Goal: Book appointment/travel/reservation

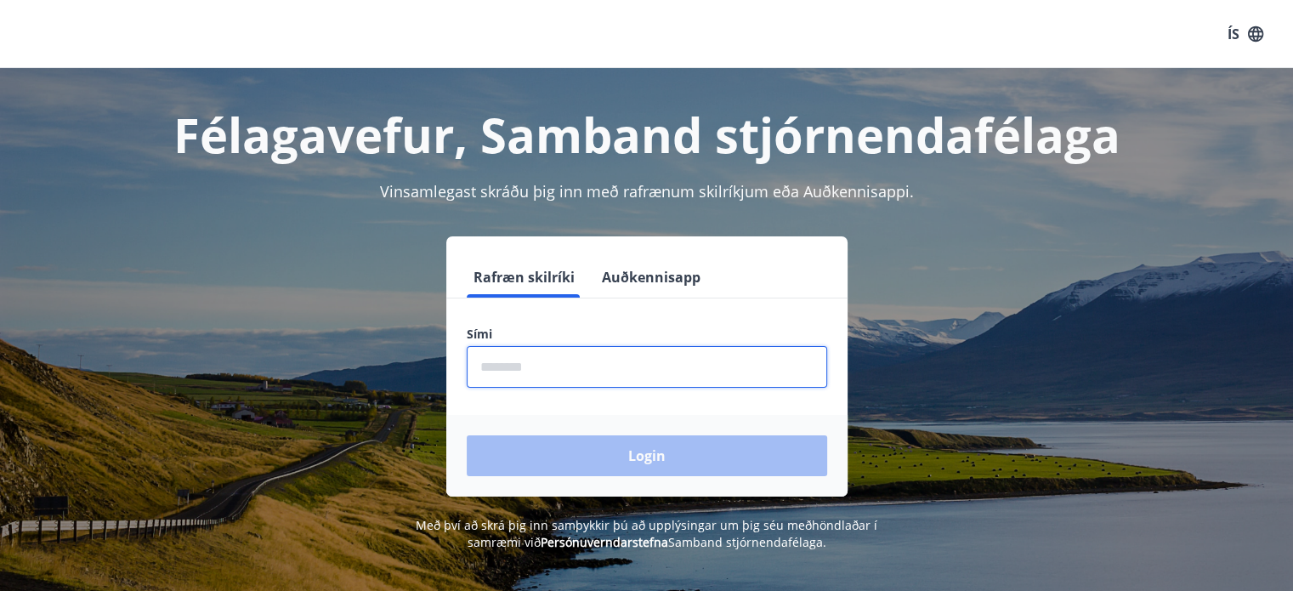
click at [554, 370] on input "phone" at bounding box center [647, 367] width 360 height 42
type input "********"
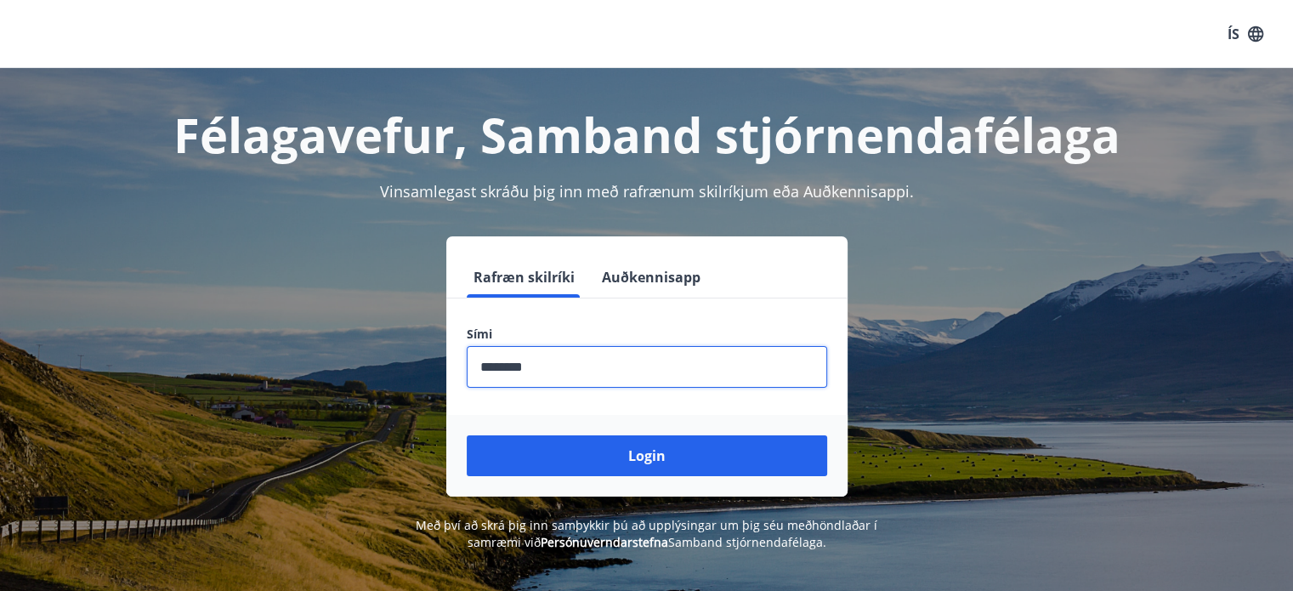
click at [602, 454] on button "Login" at bounding box center [647, 455] width 360 height 41
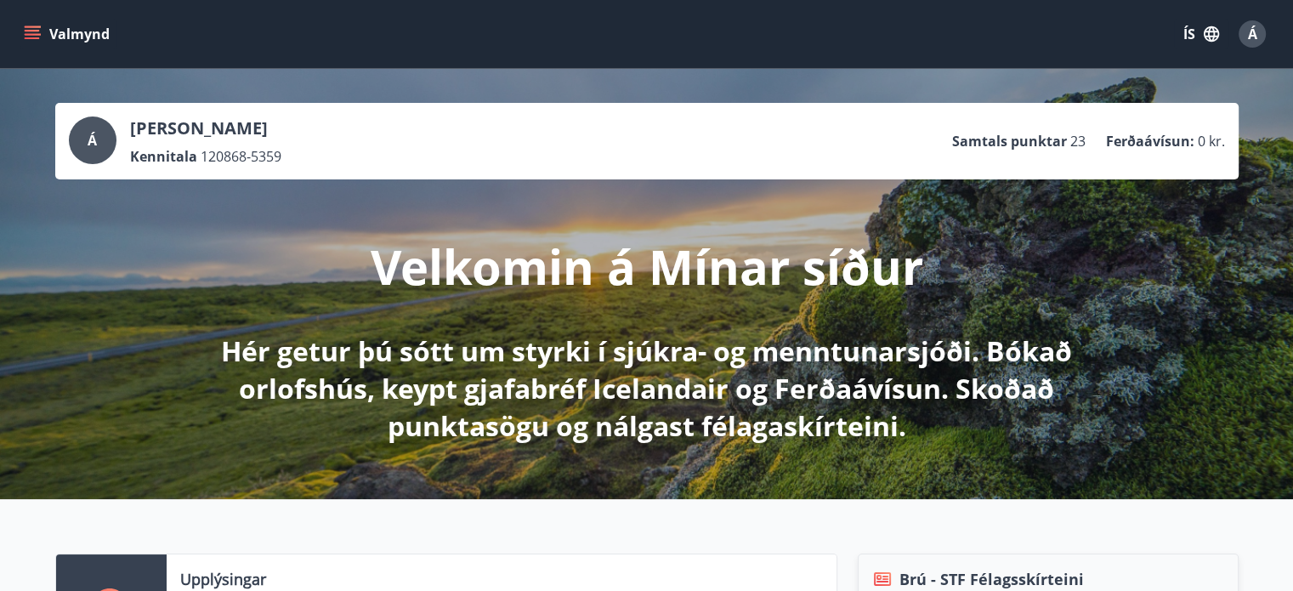
click at [27, 28] on icon "menu" at bounding box center [32, 33] width 17 height 17
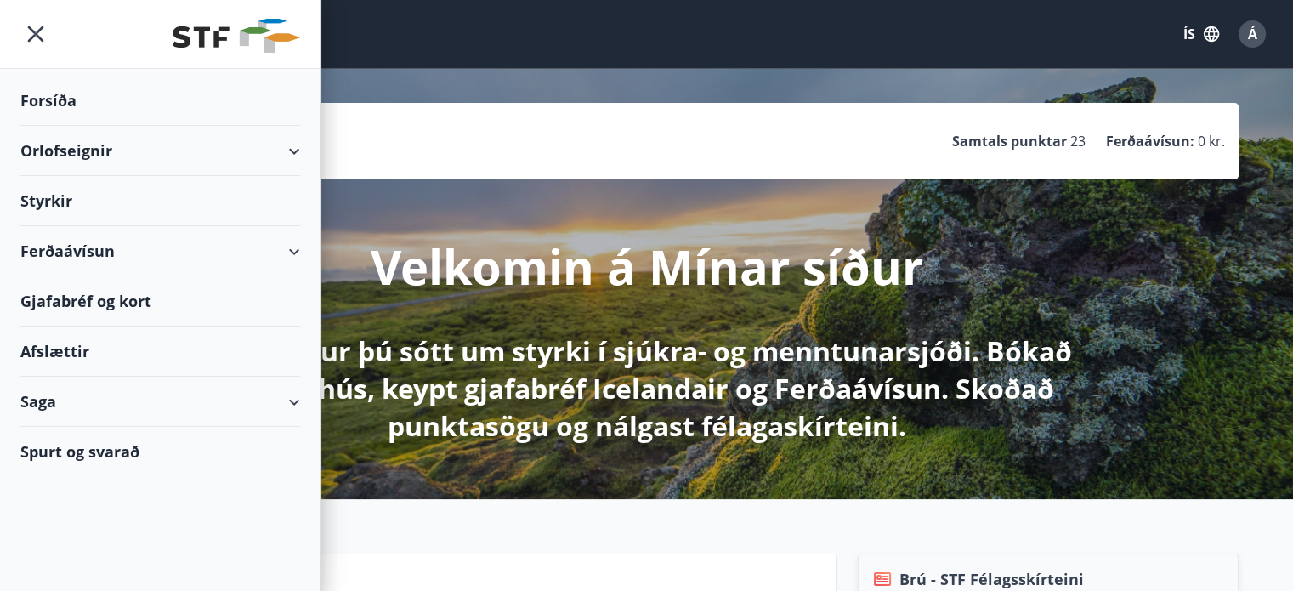
click at [101, 143] on div "Orlofseignir" at bounding box center [160, 151] width 280 height 50
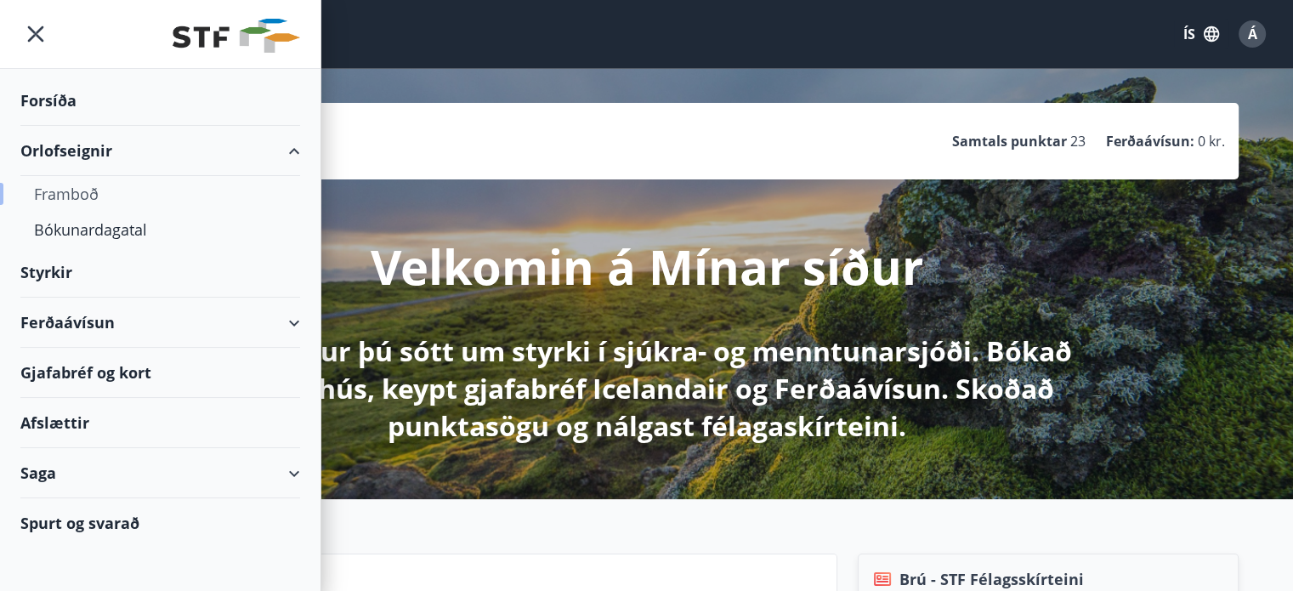
click at [83, 185] on div "Framboð" at bounding box center [160, 194] width 252 height 36
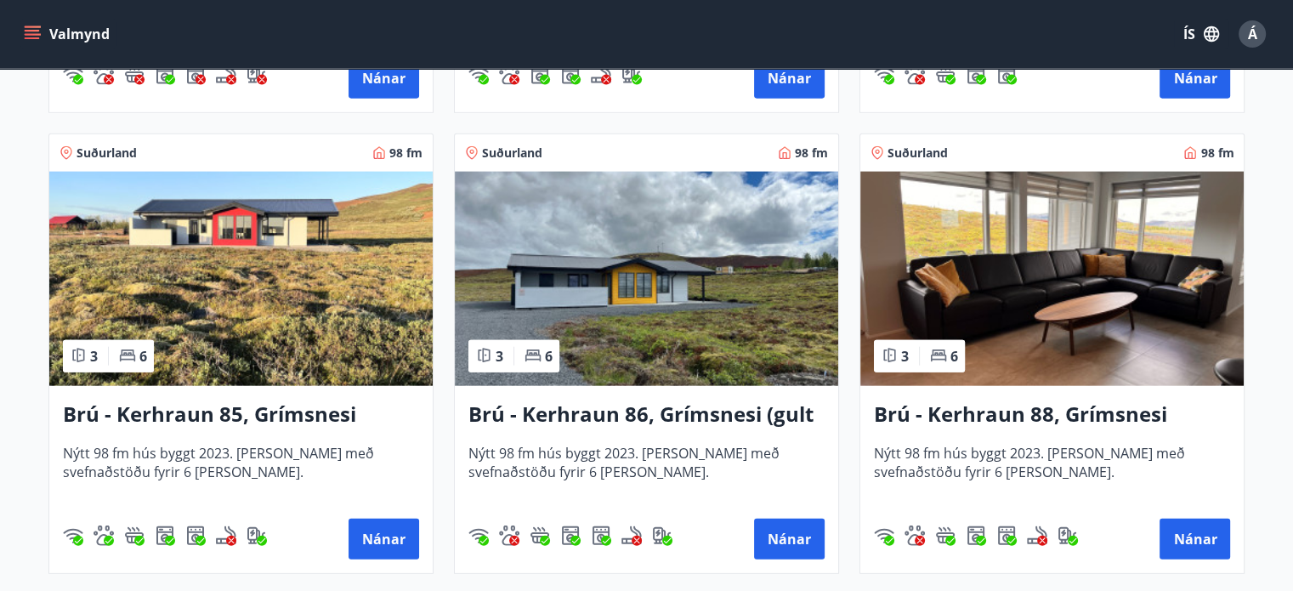
scroll to position [3965, 0]
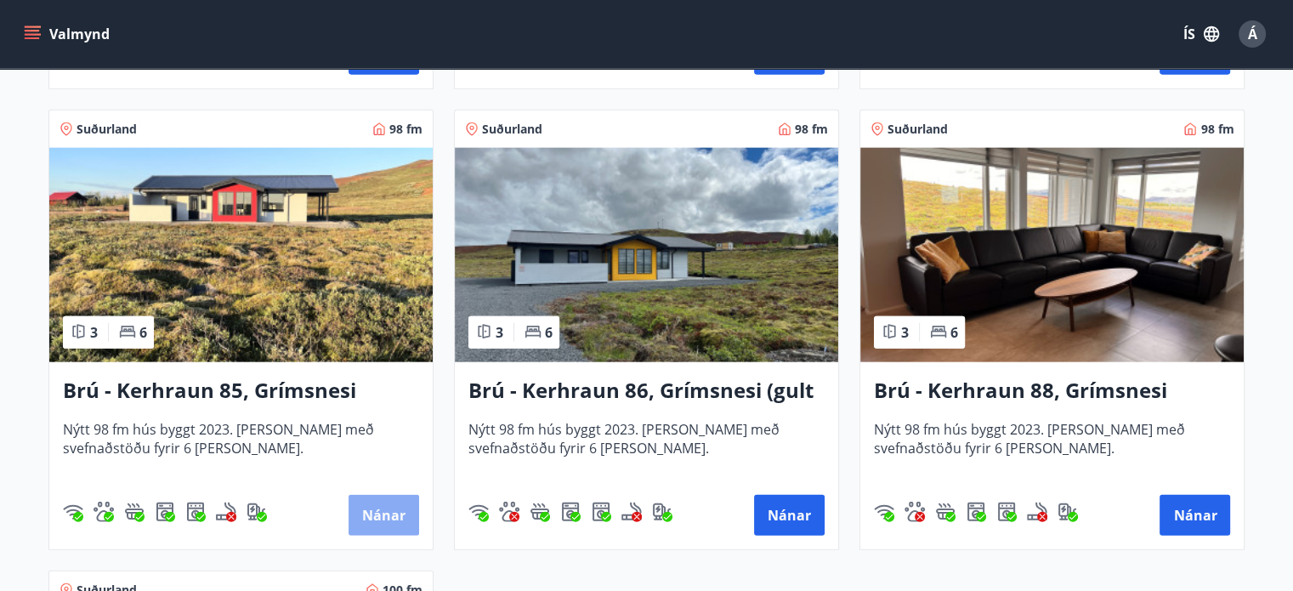
click at [376, 512] on button "Nánar" at bounding box center [383, 515] width 71 height 41
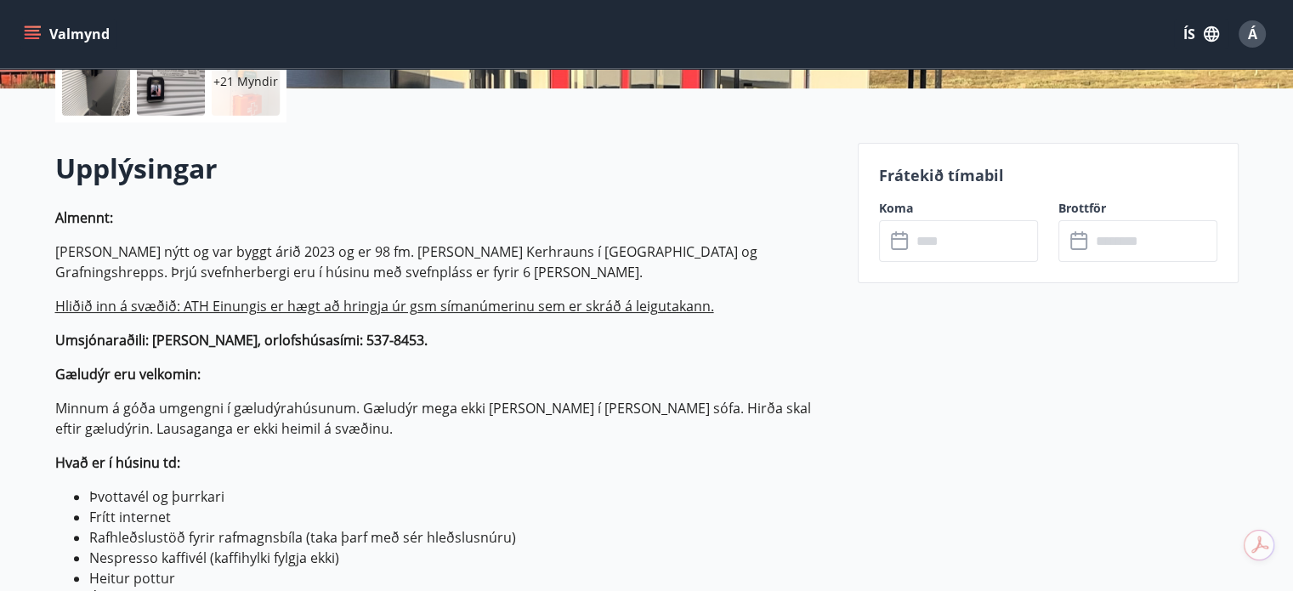
scroll to position [425, 0]
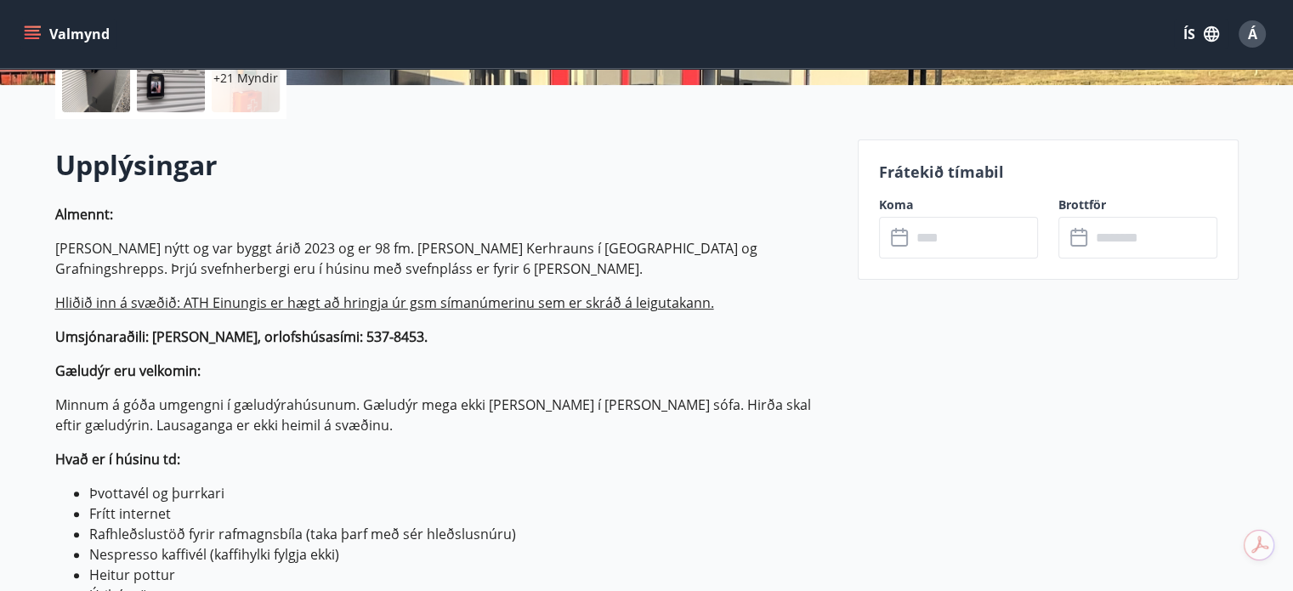
click at [918, 240] on input "text" at bounding box center [974, 238] width 127 height 42
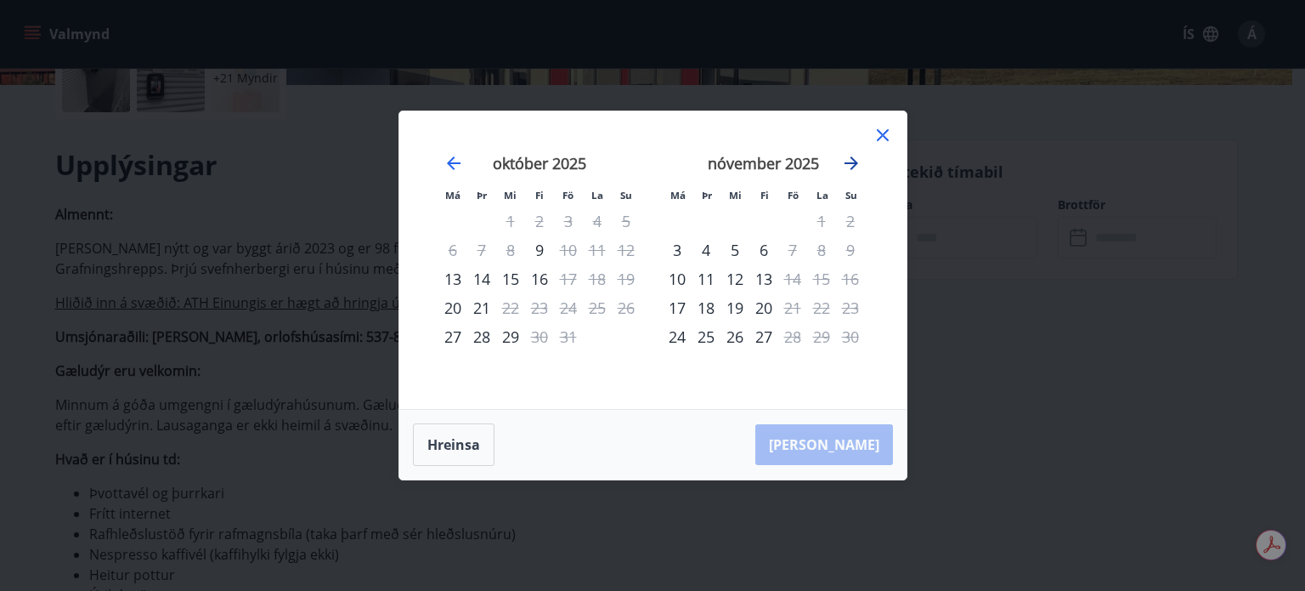
click at [847, 159] on icon "Move forward to switch to the next month." at bounding box center [851, 163] width 20 height 20
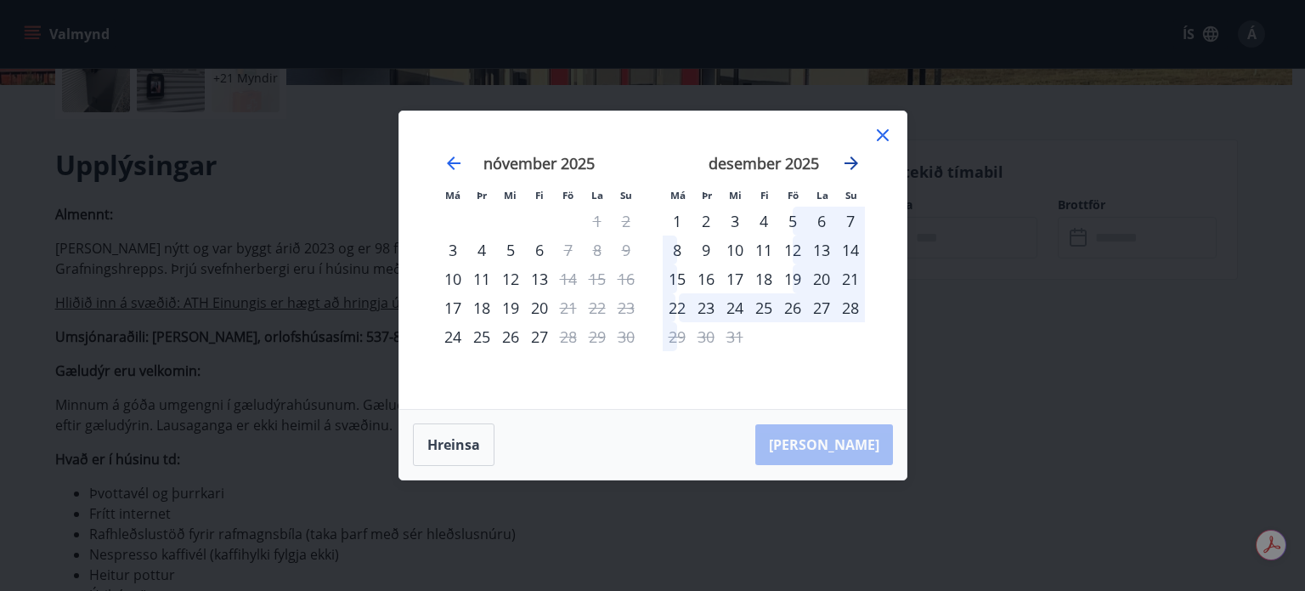
click at [850, 159] on icon "Move forward to switch to the next month." at bounding box center [851, 163] width 20 height 20
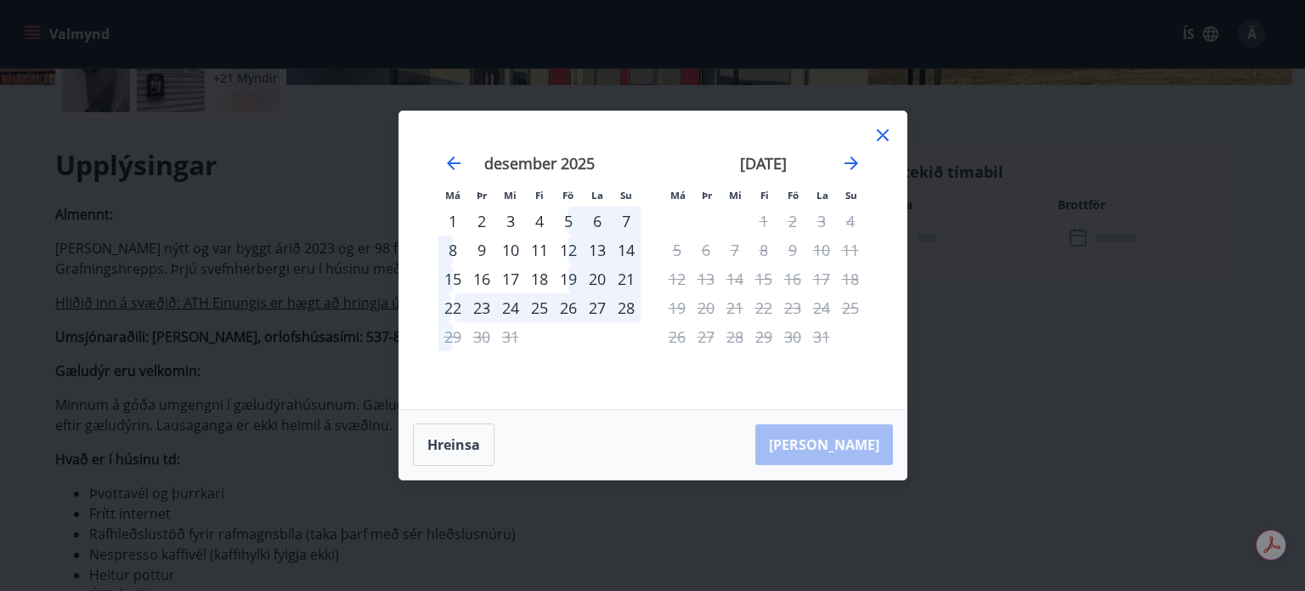
click at [884, 134] on icon at bounding box center [883, 135] width 12 height 12
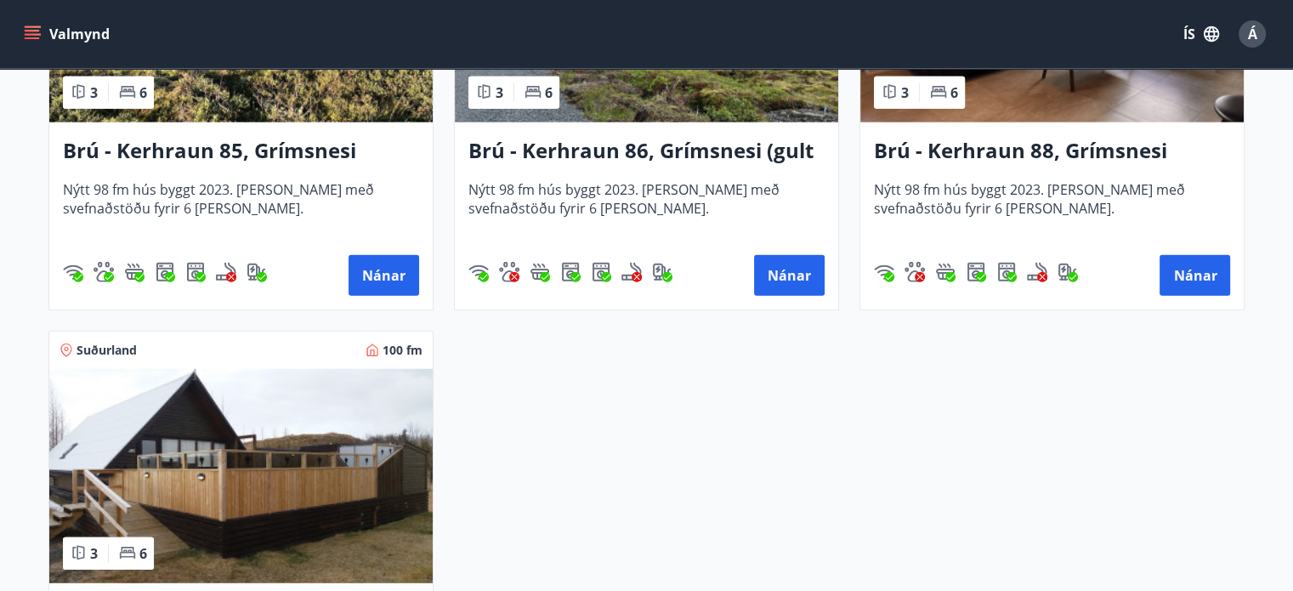
scroll to position [4107, 0]
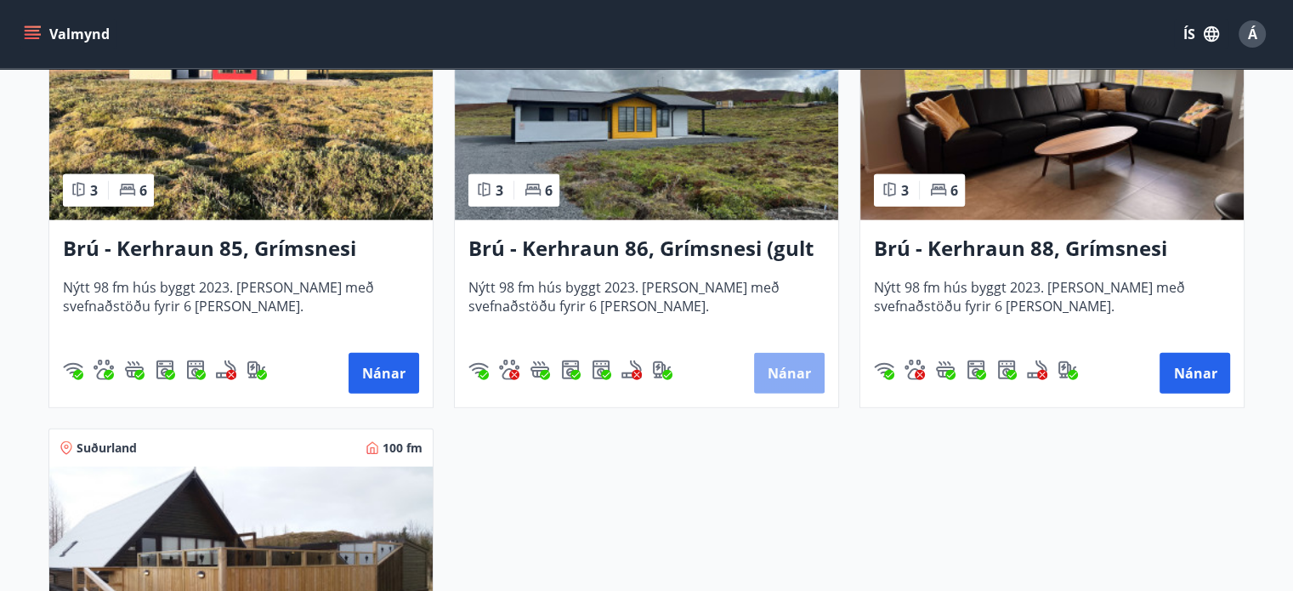
click at [789, 367] on button "Nánar" at bounding box center [789, 373] width 71 height 41
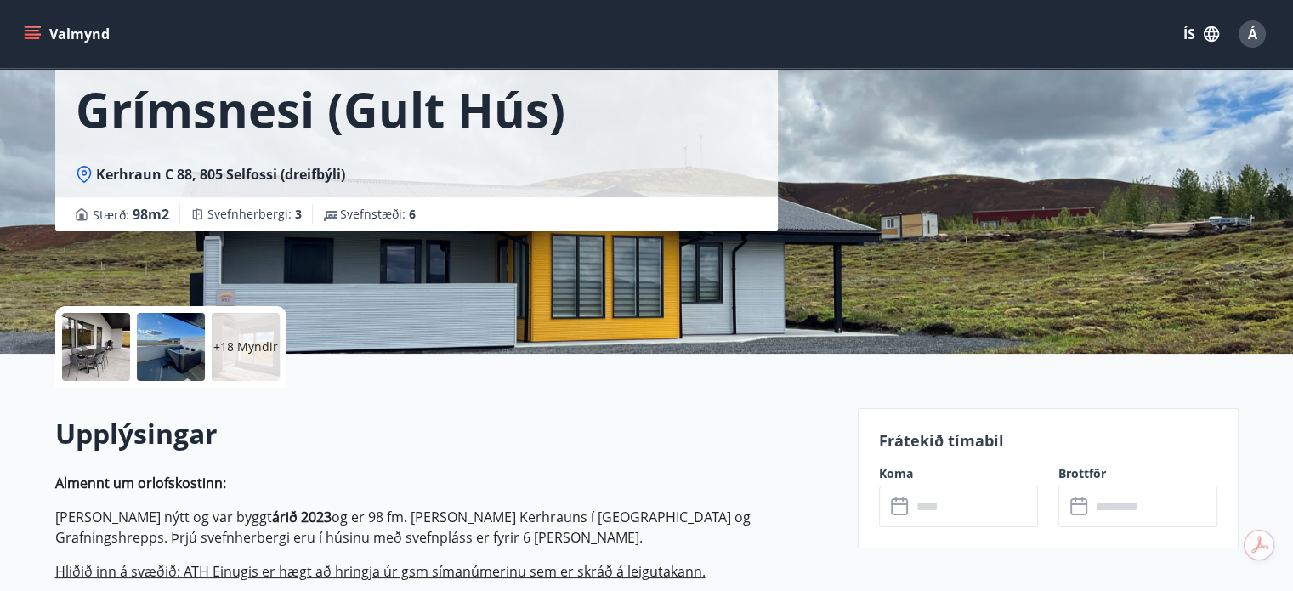
scroll to position [425, 0]
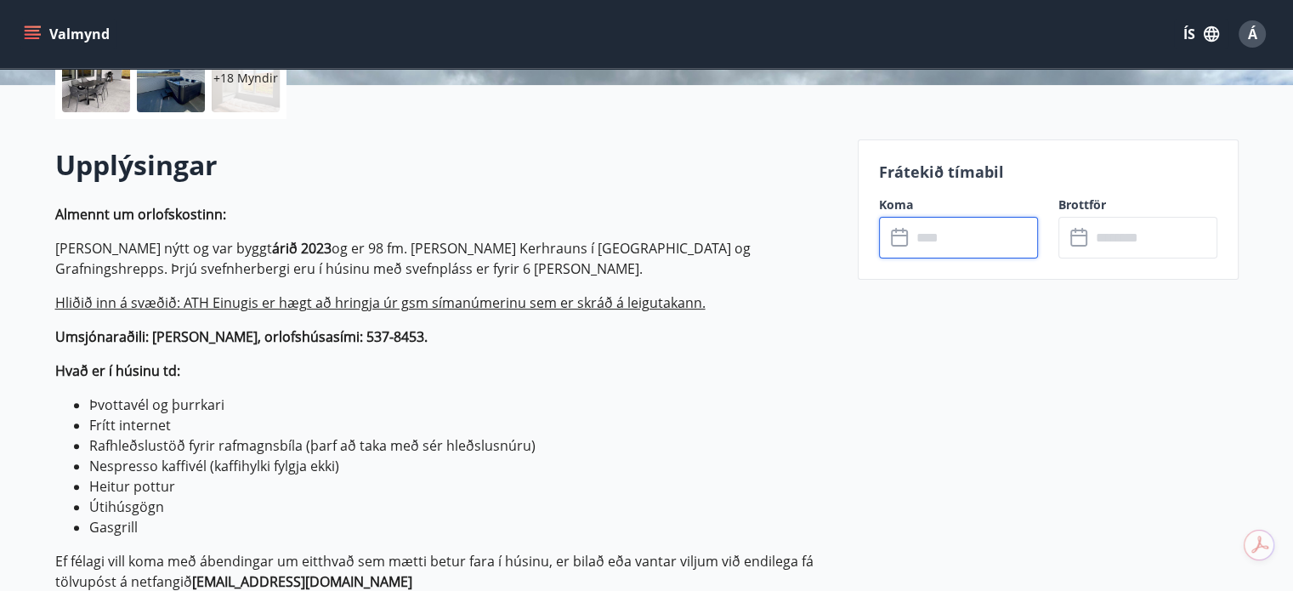
click at [947, 247] on input "text" at bounding box center [974, 238] width 127 height 42
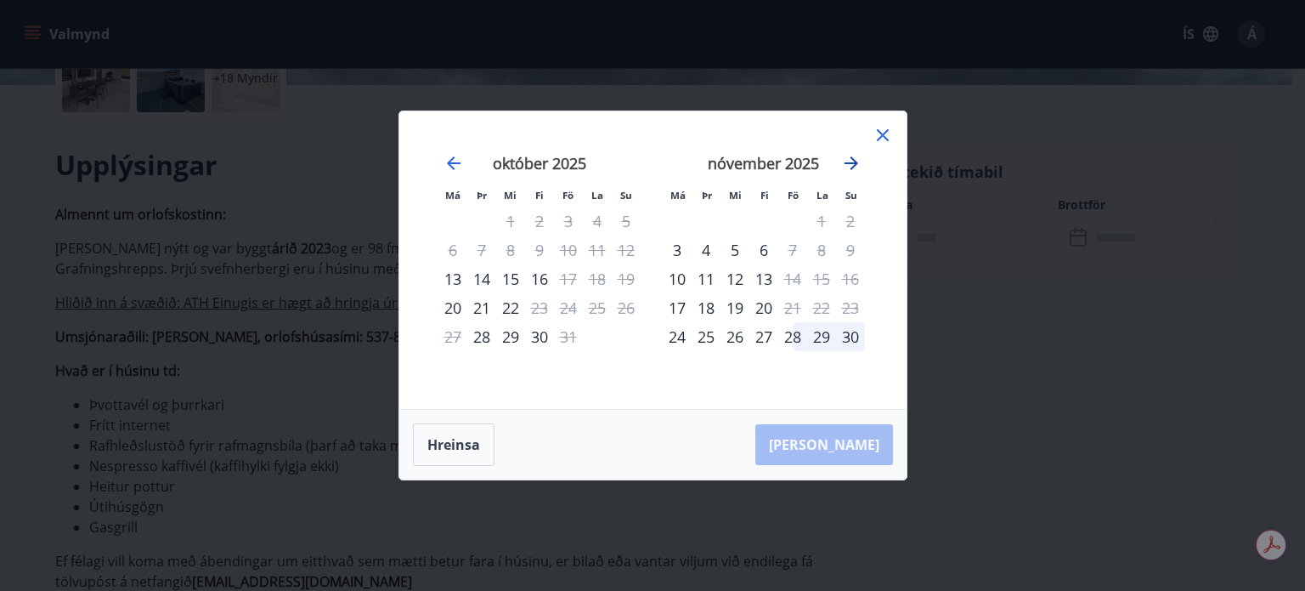
click at [852, 157] on icon "Move forward to switch to the next month." at bounding box center [851, 163] width 20 height 20
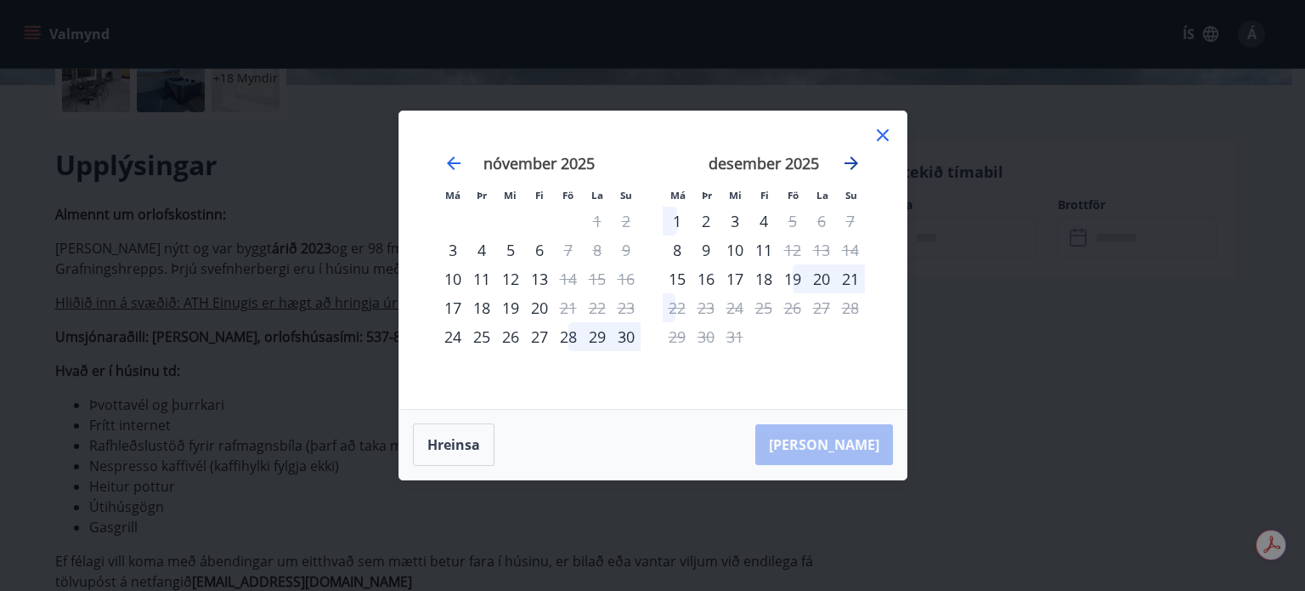
click at [853, 158] on icon "Move forward to switch to the next month." at bounding box center [851, 163] width 20 height 20
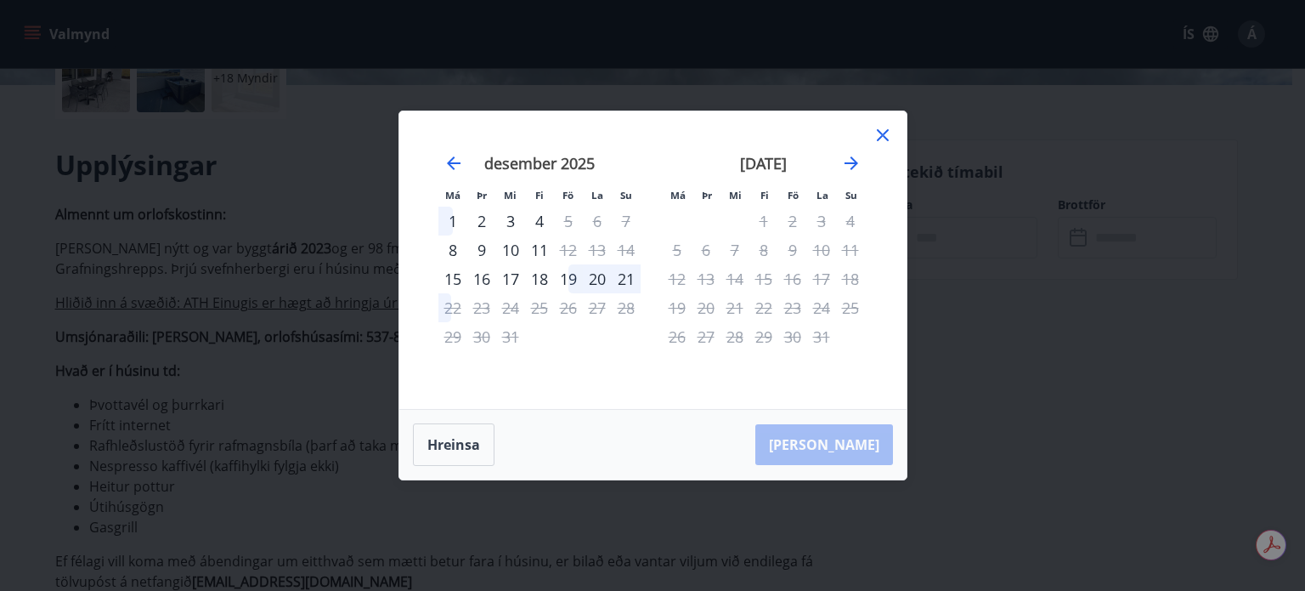
click at [882, 131] on icon at bounding box center [883, 135] width 20 height 20
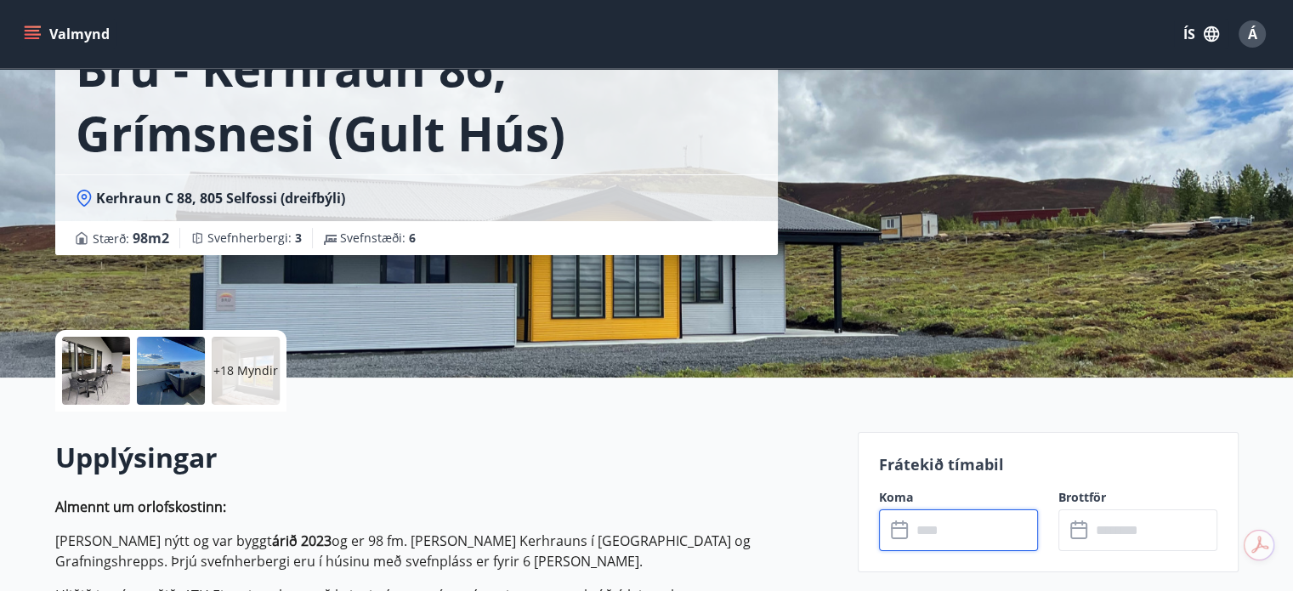
scroll to position [0, 0]
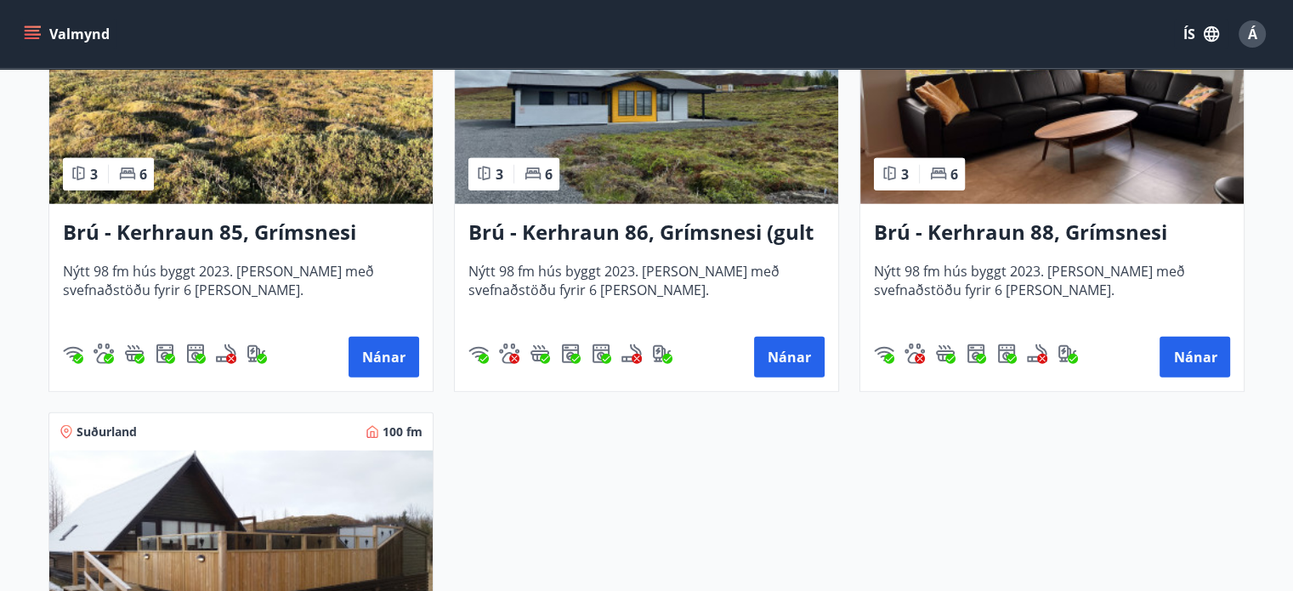
scroll to position [3965, 0]
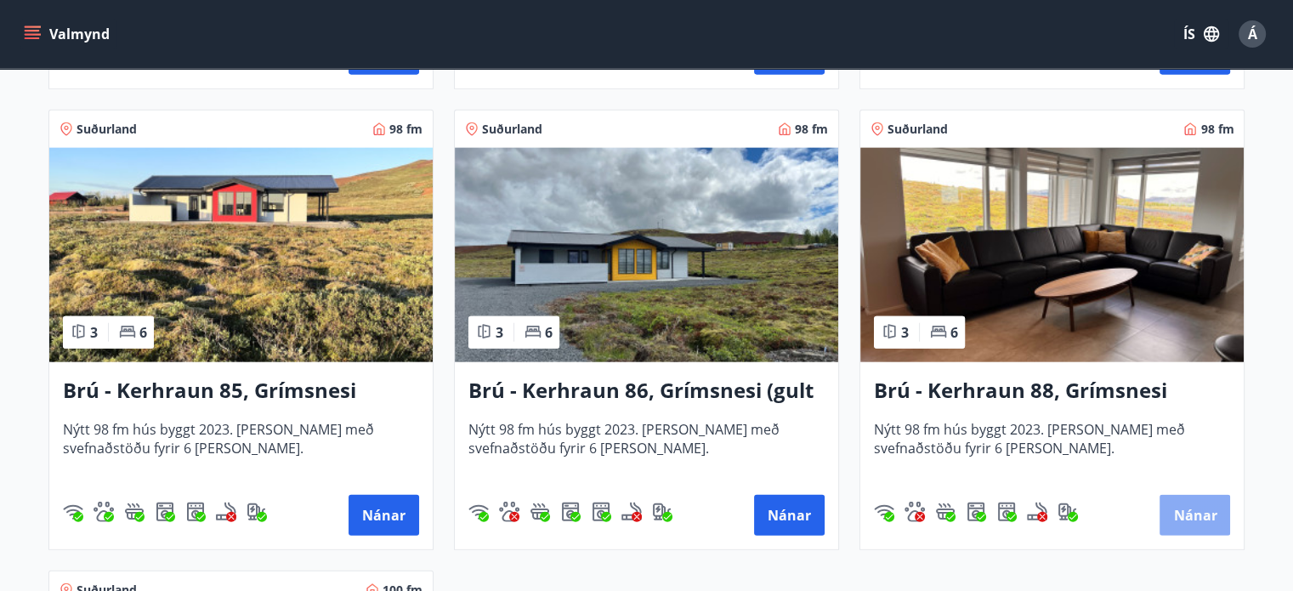
click at [1196, 511] on button "Nánar" at bounding box center [1194, 515] width 71 height 41
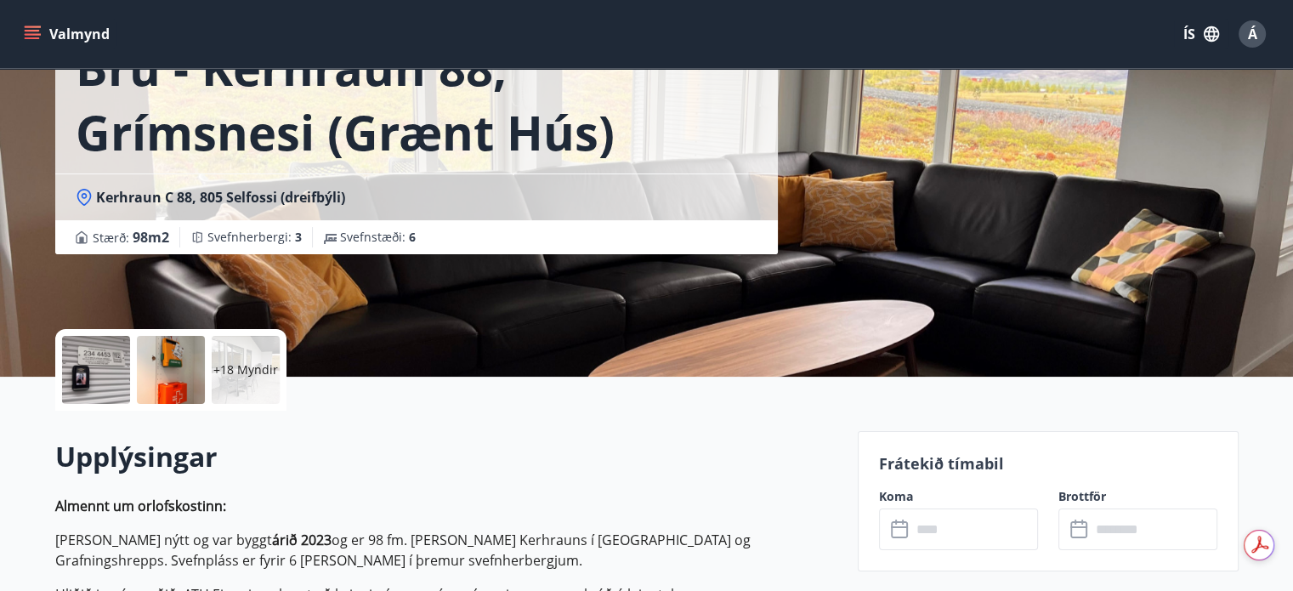
scroll to position [425, 0]
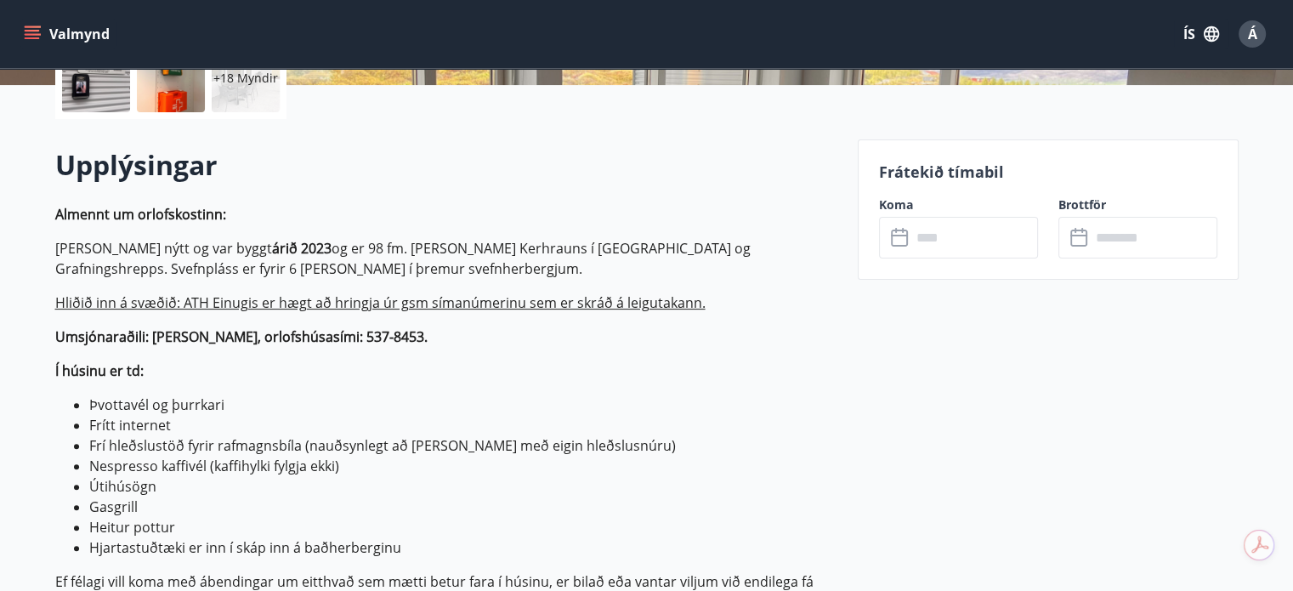
click at [962, 237] on input "text" at bounding box center [974, 238] width 127 height 42
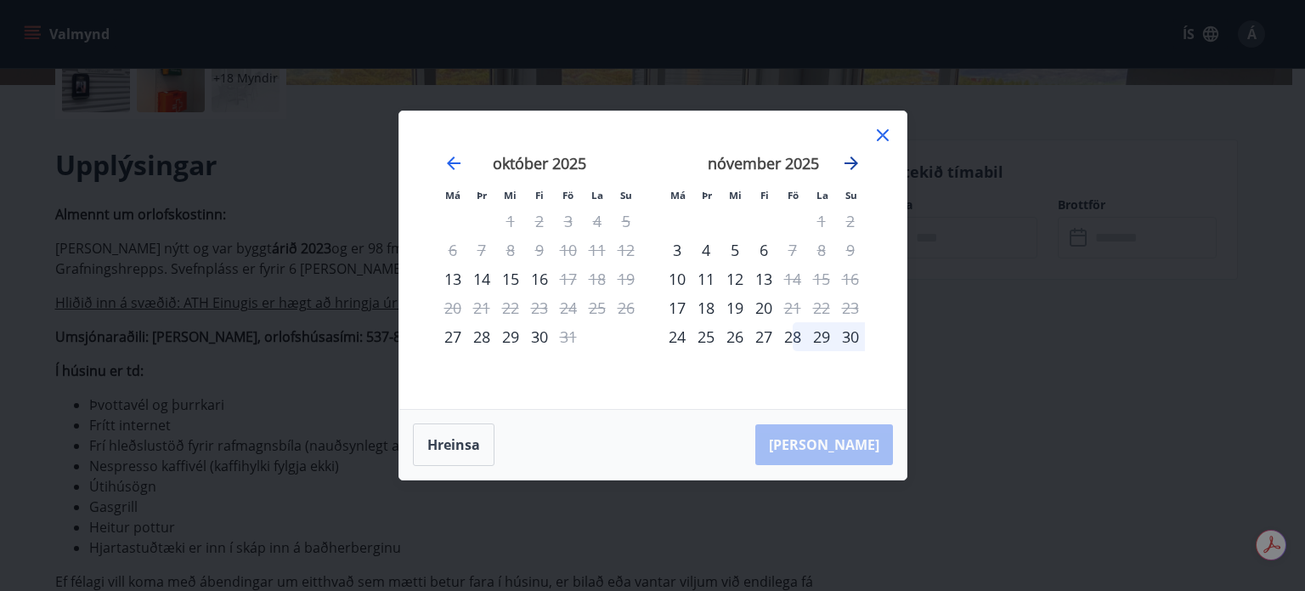
click at [853, 156] on icon "Move forward to switch to the next month." at bounding box center [851, 163] width 20 height 20
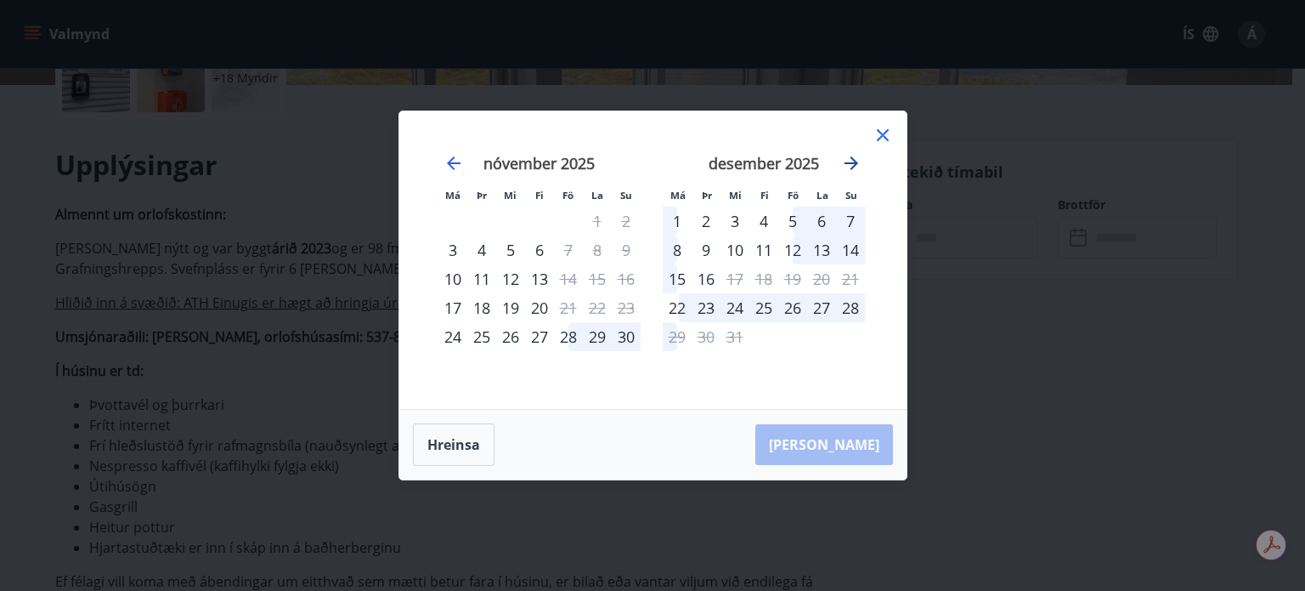
click at [855, 156] on icon "Move forward to switch to the next month." at bounding box center [851, 163] width 20 height 20
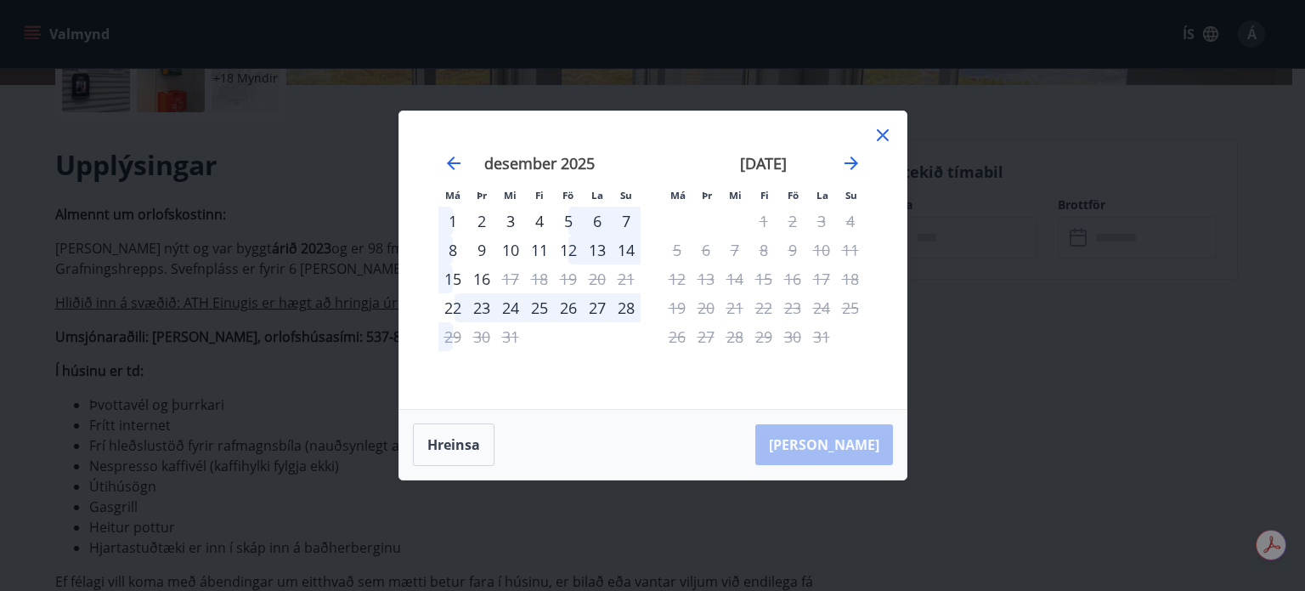
click at [884, 129] on icon at bounding box center [883, 135] width 20 height 20
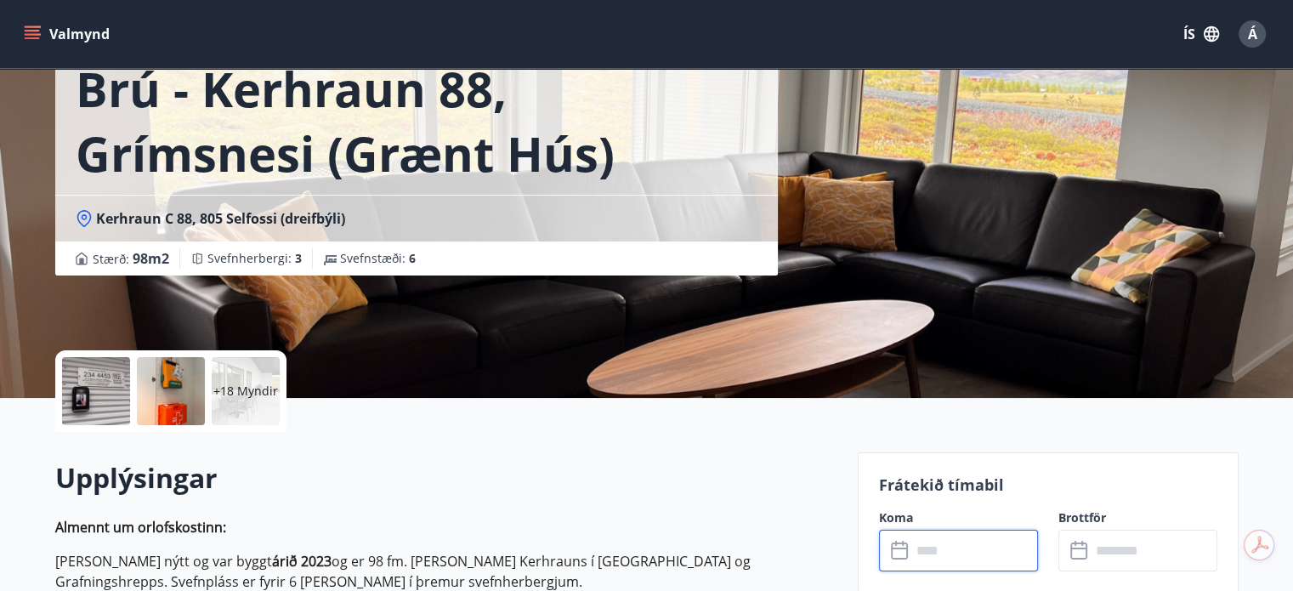
scroll to position [0, 0]
